Goal: Information Seeking & Learning: Learn about a topic

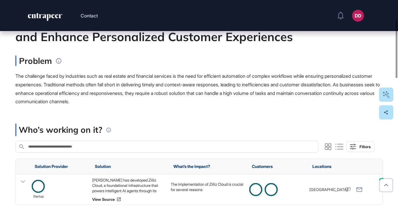
scroll to position [80, 0]
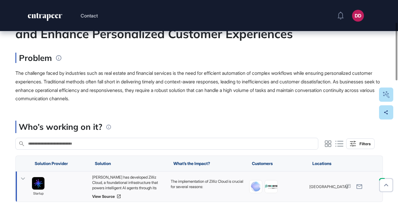
click at [25, 178] on icon at bounding box center [23, 179] width 9 height 9
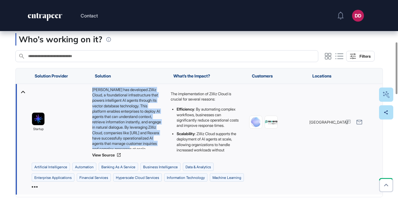
scroll to position [19, 0]
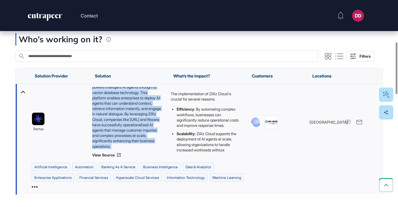
drag, startPoint x: 93, startPoint y: 89, endPoint x: 151, endPoint y: 152, distance: 85.7
click at [151, 152] on div "Zilliz has developed Zilliz Cloud, a foundational infrastructure that powers in…" at bounding box center [128, 122] width 73 height 71
copy div "Zilliz has developed Zilliz Cloud, a foundational infrastructure that powers in…"
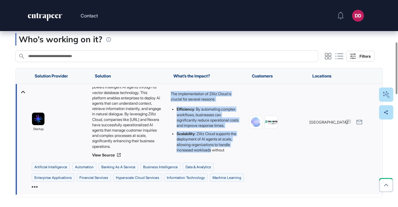
drag, startPoint x: 171, startPoint y: 94, endPoint x: 233, endPoint y: 149, distance: 83.1
click at [233, 149] on div "The implementation of Zilliz Cloud is crucial for several reasons: Efficiency :…" at bounding box center [205, 157] width 70 height 132
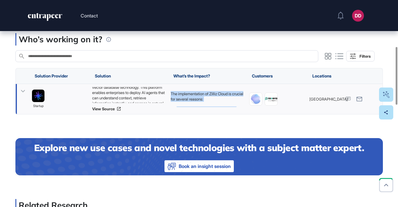
copy div "The implementation of Zilliz Cloud is crucial for several reasons: Efficiency :…"
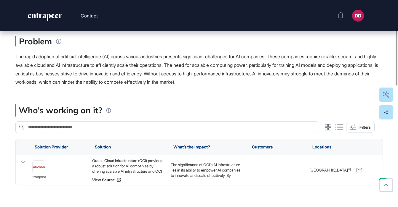
scroll to position [99, 0]
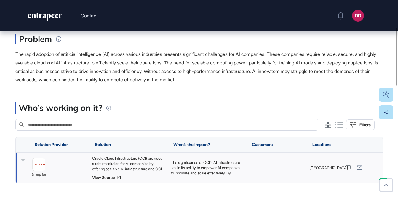
click at [21, 159] on icon at bounding box center [23, 160] width 9 height 9
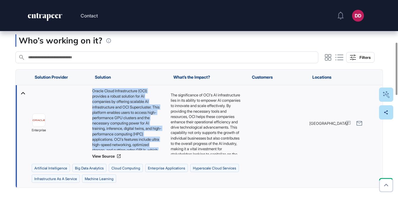
scroll to position [19, 0]
drag, startPoint x: 92, startPoint y: 91, endPoint x: 150, endPoint y: 148, distance: 82.1
click at [150, 148] on div "Oracle Cloud Infrastructure (OCI) provides a robust solution for AI companies b…" at bounding box center [128, 119] width 73 height 62
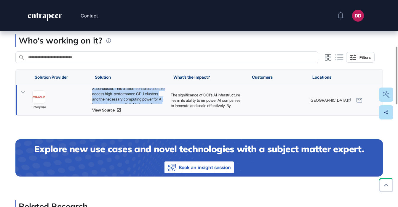
copy div "Oracle Cloud Infrastructure (OCI) provides a robust solution for AI companies b…"
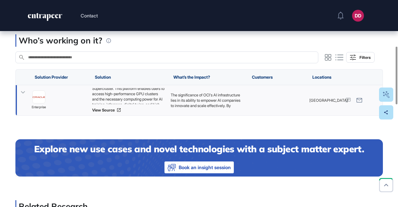
click at [23, 92] on icon at bounding box center [23, 92] width 9 height 9
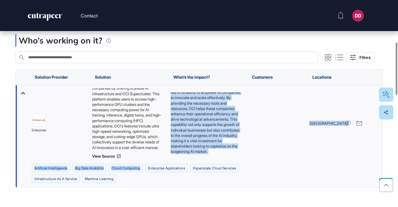
drag, startPoint x: 171, startPoint y: 94, endPoint x: 227, endPoint y: 164, distance: 89.6
click at [227, 164] on div "enterprise Oracle Cloud Infrastructure (OCI) provides a robust solution for AI …" at bounding box center [199, 136] width 367 height 102
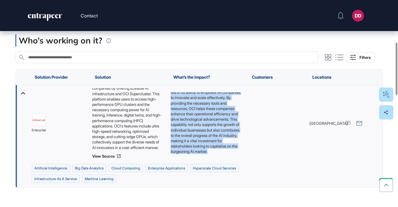
drag, startPoint x: 171, startPoint y: 94, endPoint x: 226, endPoint y: 158, distance: 84.9
click at [226, 158] on div "The significance of OCI's AI infrastructure lies in its ability to empower AI c…" at bounding box center [206, 123] width 79 height 76
copy p "The significance of OCI's AI infrastructure lies in its ability to empower AI c…"
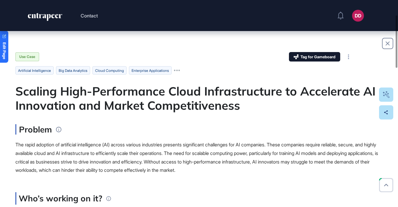
scroll to position [0, 0]
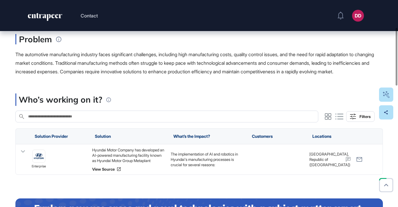
scroll to position [99, 0]
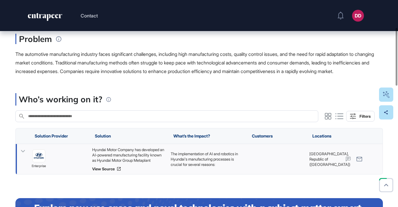
click at [23, 156] on icon at bounding box center [23, 151] width 9 height 9
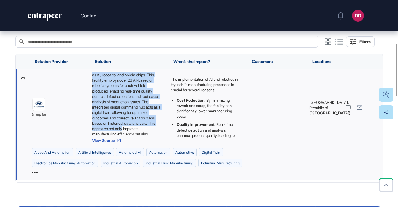
scroll to position [46, 0]
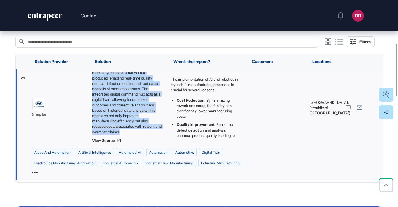
drag, startPoint x: 92, startPoint y: 84, endPoint x: 154, endPoint y: 140, distance: 83.7
click at [154, 135] on div "Hyundai Motor Company has developed an AI-powered manufacturing facility known …" at bounding box center [128, 104] width 73 height 62
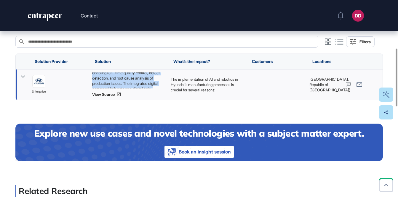
copy div "Hyundai Motor Company has developed an AI-powered manufacturing facility known …"
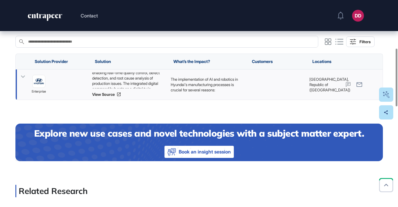
click at [22, 78] on icon at bounding box center [23, 77] width 4 height 2
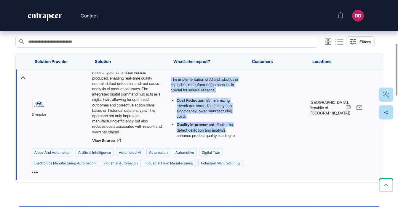
drag, startPoint x: 171, startPoint y: 87, endPoint x: 236, endPoint y: 143, distance: 85.7
click at [236, 143] on div "The implementation of AI and robotics in Hyundai's manufacturing processes is c…" at bounding box center [205, 153] width 70 height 153
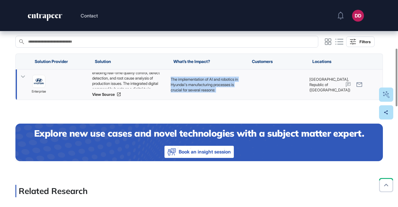
copy div "The implementation of AI and robotics in Hyundai's manufacturing processes is c…"
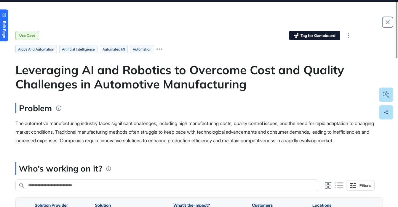
scroll to position [0, 0]
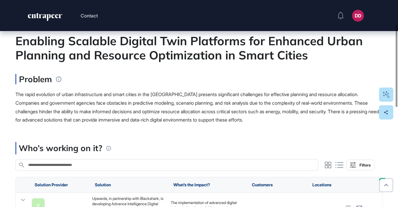
scroll to position [65, 0]
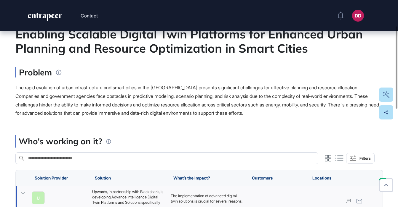
click at [23, 195] on icon at bounding box center [23, 193] width 9 height 9
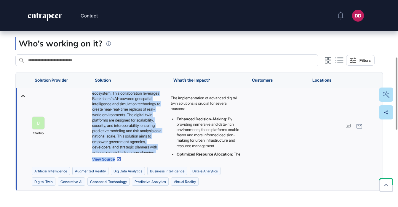
scroll to position [46, 0]
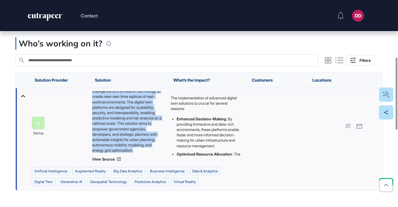
drag, startPoint x: 92, startPoint y: 93, endPoint x: 147, endPoint y: 152, distance: 80.3
click at [147, 152] on div "Upwards, in partnership with Blackshark, is developing Advance Intelligence Dig…" at bounding box center [128, 122] width 73 height 62
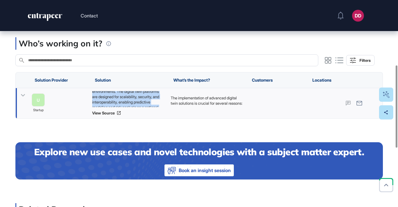
copy div "Upwards, in partnership with Blackshark, is developing Advance Intelligence Dig…"
click at [24, 96] on icon at bounding box center [23, 95] width 4 height 2
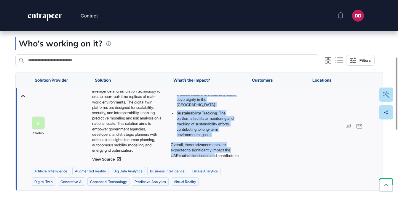
scroll to position [118, 0]
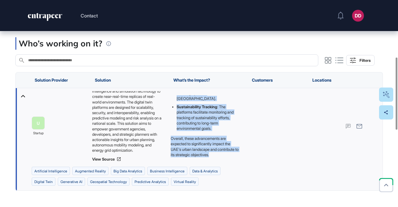
drag, startPoint x: 170, startPoint y: 97, endPoint x: 237, endPoint y: 156, distance: 88.4
click at [237, 156] on div "The implementation of advanced digital twin solutions is crucial for several re…" at bounding box center [205, 67] width 70 height 180
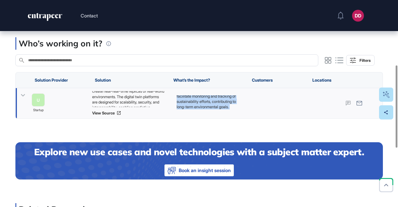
copy div "The implementation of advanced digital twin solutions is crucial for several re…"
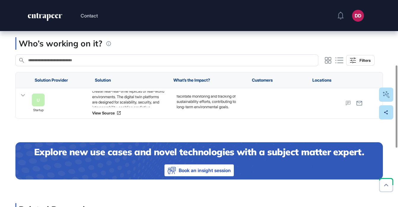
click at [154, 129] on div "Who’s working on it? Search in Who’s working on it? Filters Solution Provider S…" at bounding box center [198, 158] width 367 height 242
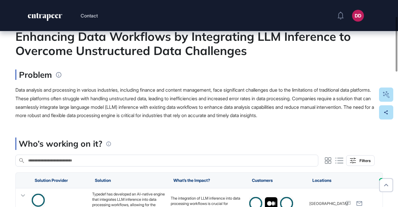
scroll to position [76, 0]
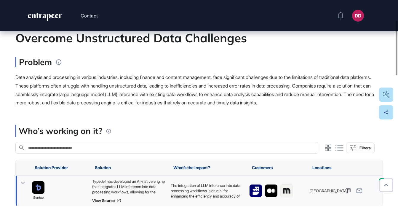
click at [24, 183] on icon at bounding box center [23, 183] width 4 height 2
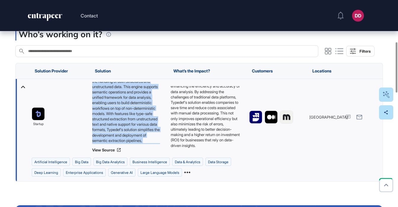
scroll to position [40, 0]
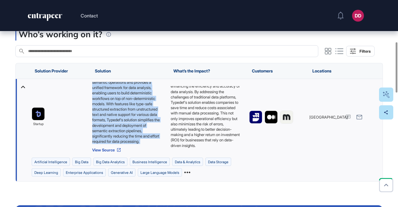
drag, startPoint x: 92, startPoint y: 84, endPoint x: 150, endPoint y: 148, distance: 86.2
click at [150, 148] on div "Typedef has developed an AI-native engine that integrates LLM inference into da…" at bounding box center [128, 117] width 73 height 71
copy div "Typedef has developed an AI-native engine that integrates LLM inference into da…"
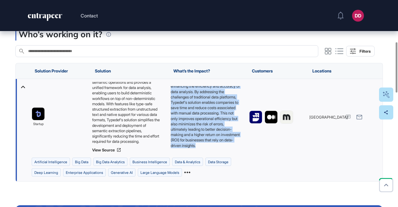
scroll to position [19, 0]
drag, startPoint x: 170, startPoint y: 88, endPoint x: 227, endPoint y: 153, distance: 86.5
click at [227, 153] on div "The integration of LLM inference into data processing workflows is crucial for …" at bounding box center [206, 117] width 79 height 76
copy p "The integration of LLM inference into data processing workflows is crucial for …"
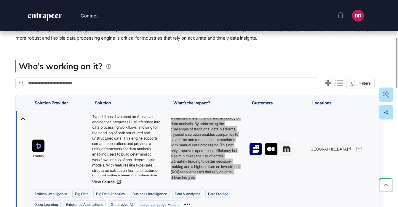
scroll to position [126, 0]
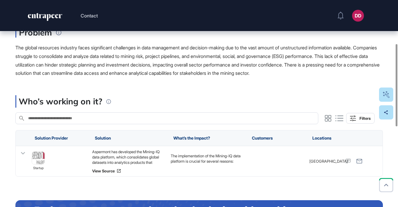
scroll to position [110, 0]
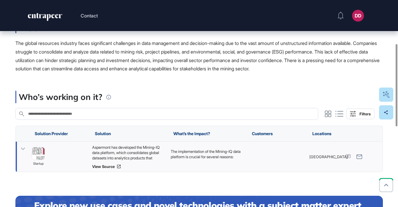
click at [24, 147] on icon at bounding box center [23, 149] width 9 height 9
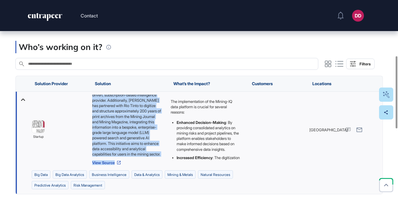
scroll to position [67, 0]
drag, startPoint x: 92, startPoint y: 97, endPoint x: 148, endPoint y: 153, distance: 79.2
click at [148, 153] on div "Aspermont has developed the Mining-IQ data platform, which consolidates global …" at bounding box center [128, 126] width 73 height 62
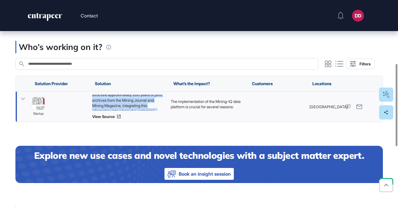
copy div "Aspermont has developed the Mining-IQ data platform, which consolidates global …"
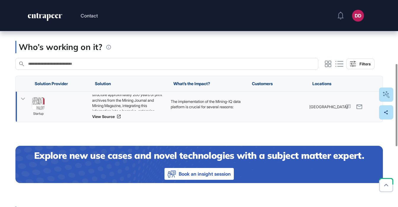
click at [23, 98] on icon at bounding box center [23, 99] width 9 height 9
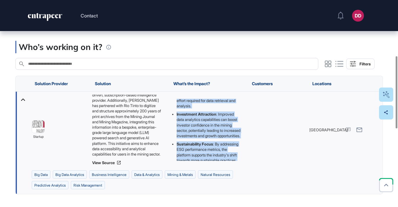
scroll to position [118, 0]
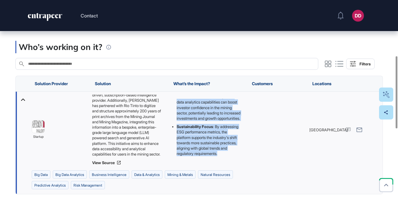
drag, startPoint x: 171, startPoint y: 101, endPoint x: 226, endPoint y: 167, distance: 86.2
click at [226, 167] on div "The implementation of the Mining-IQ data platform is crucial for several reason…" at bounding box center [206, 130] width 79 height 76
copy div "The implementation of the Mining-IQ data platform is crucial for several reason…"
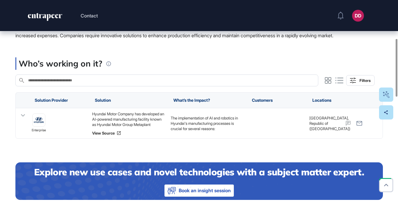
scroll to position [140, 0]
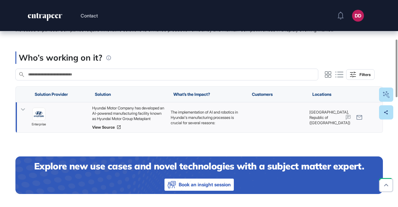
click at [24, 114] on icon at bounding box center [23, 109] width 9 height 9
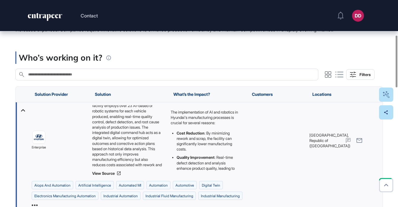
scroll to position [39, 0]
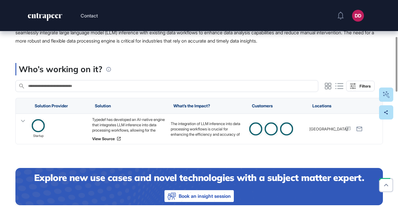
scroll to position [147, 0]
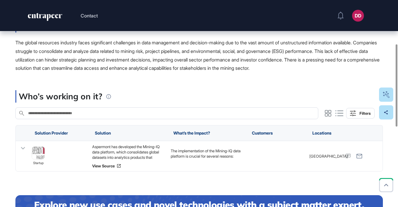
scroll to position [121, 0]
